Goal: Obtain resource: Obtain resource

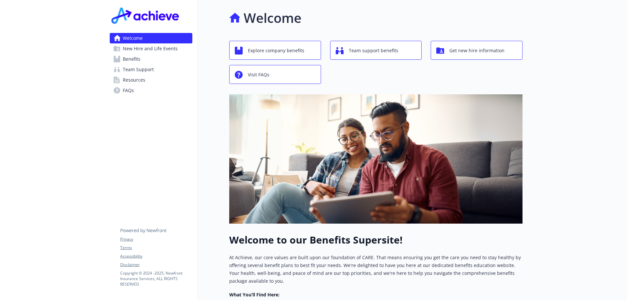
click at [160, 60] on link "Benefits" at bounding box center [151, 59] width 83 height 10
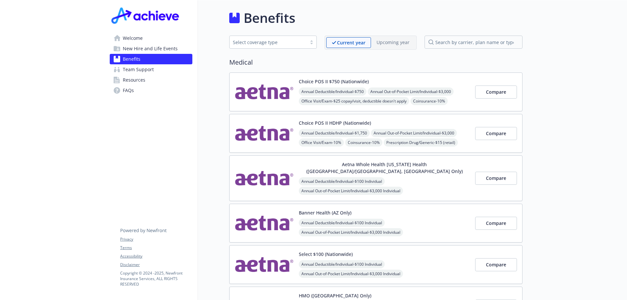
click at [161, 54] on link "Benefits" at bounding box center [151, 59] width 83 height 10
click at [163, 49] on span "New Hire and Life Events" at bounding box center [150, 48] width 55 height 10
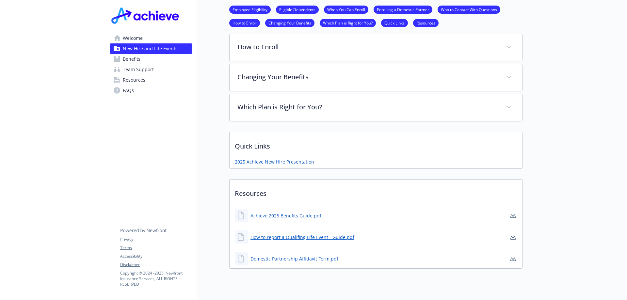
scroll to position [380, 0]
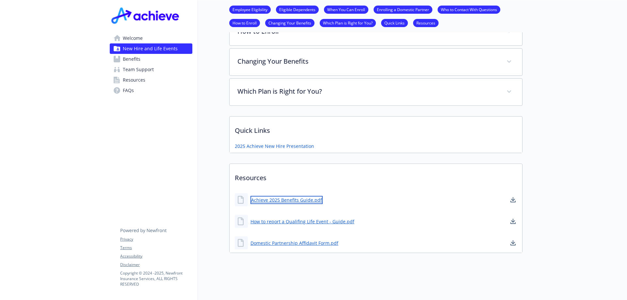
click at [284, 196] on link "Achieve 2025 Benefits Guide.pdf" at bounding box center [286, 200] width 72 height 8
